Goal: Navigation & Orientation: Find specific page/section

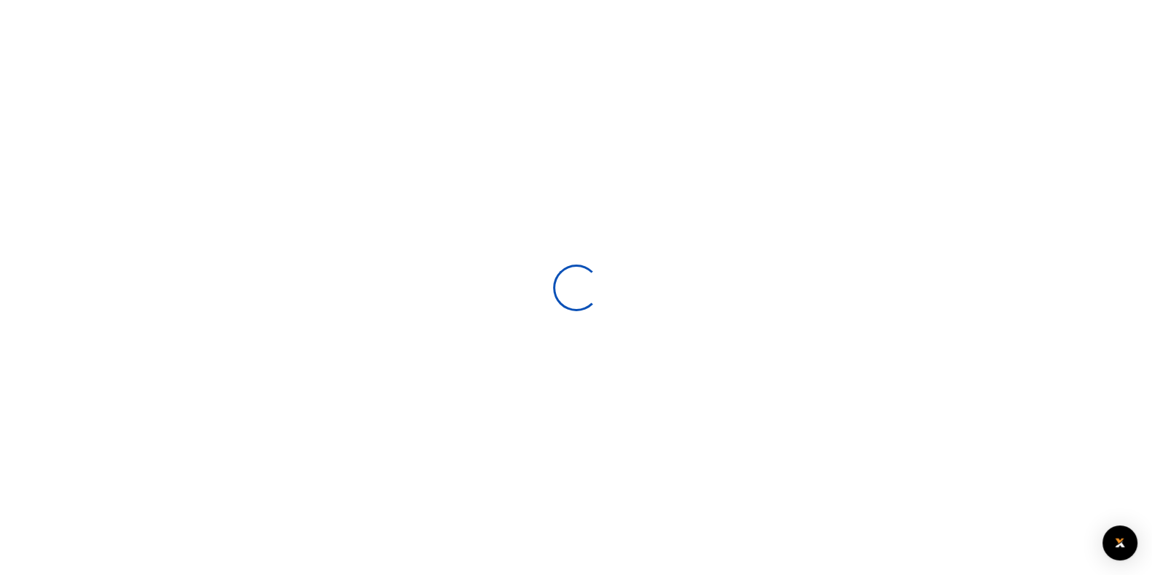
scroll to position [15, 15]
click at [638, 208] on div at bounding box center [576, 287] width 1152 height 575
